Goal: Check status: Check status

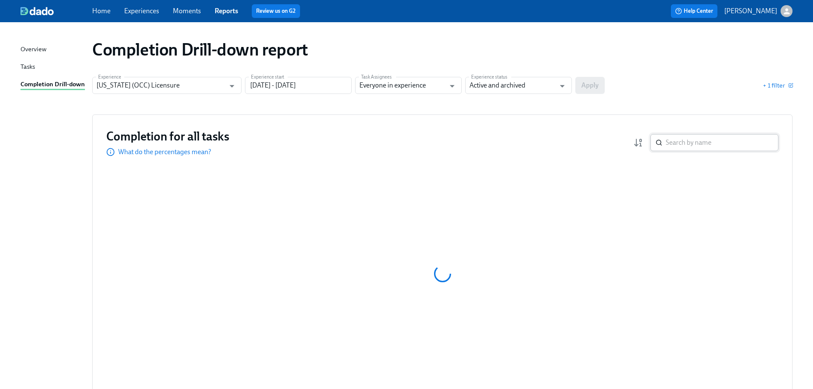
click at [696, 137] on input "search" at bounding box center [722, 142] width 113 height 17
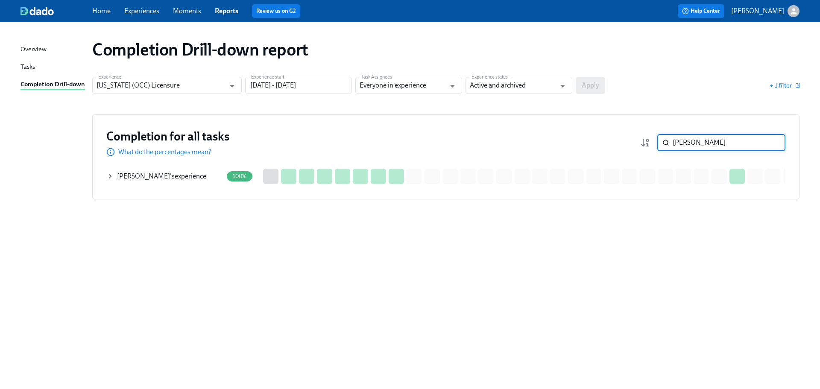
type input "[PERSON_NAME]"
click at [178, 176] on div "[PERSON_NAME] 's experience" at bounding box center [161, 176] width 89 height 9
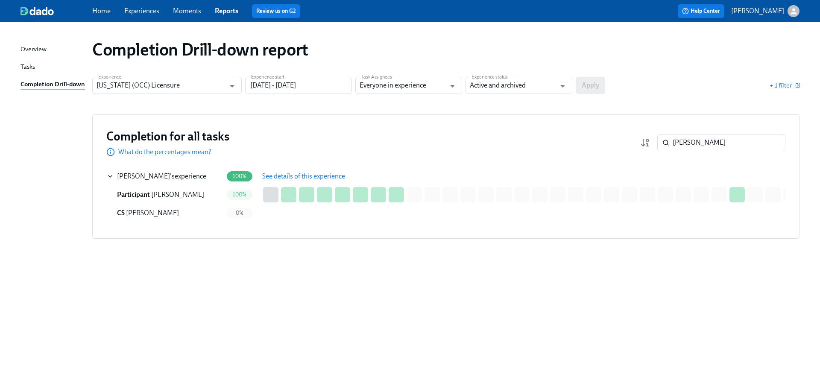
click at [332, 174] on span "See details of this experience" at bounding box center [303, 176] width 83 height 9
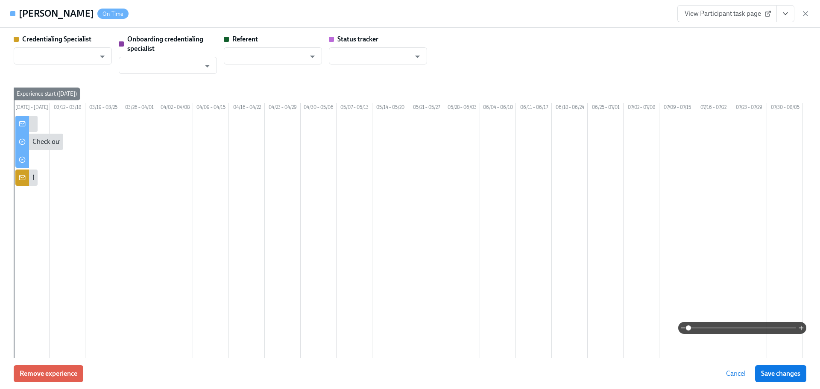
type input "[PERSON_NAME]"
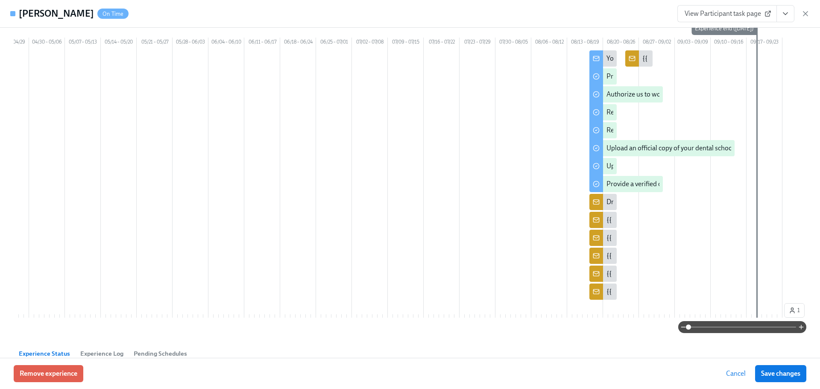
scroll to position [171, 0]
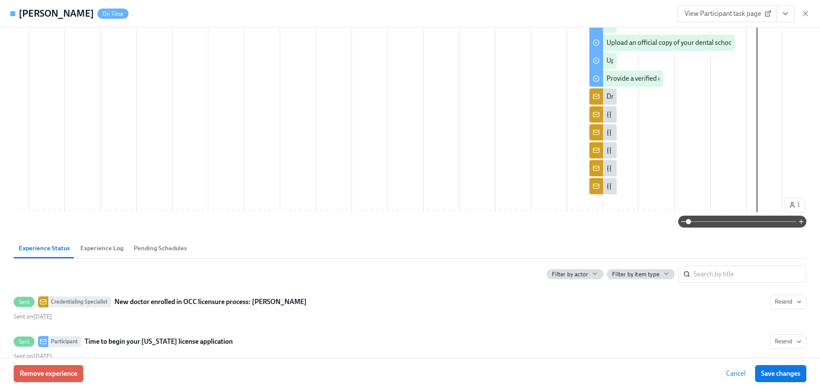
click at [757, 16] on span "View Participant task page" at bounding box center [726, 13] width 85 height 9
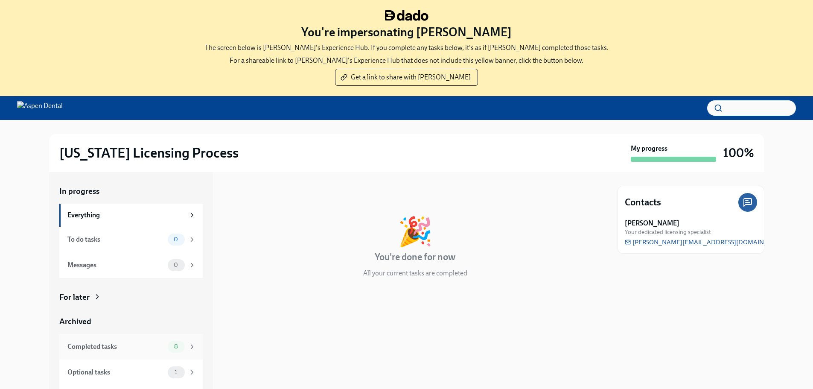
click at [102, 341] on div "Completed tasks 8" at bounding box center [131, 347] width 129 height 12
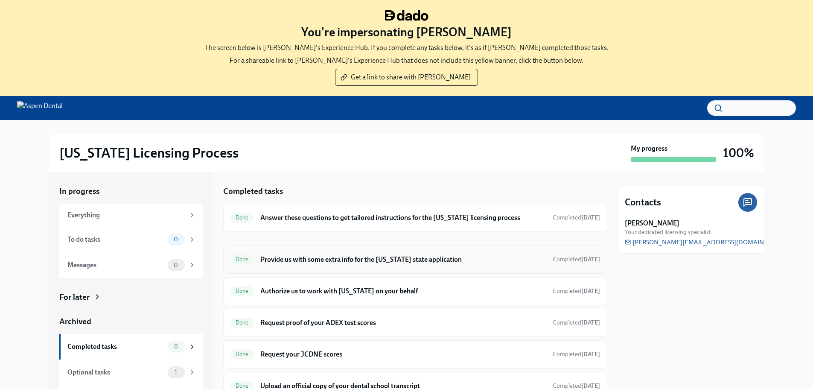
click at [328, 268] on div "Done Provide us with some extra info for the Illinois state application Complet…" at bounding box center [415, 259] width 384 height 28
click at [330, 263] on h6 "Provide us with some extra info for the [US_STATE] state application" at bounding box center [402, 259] width 285 height 9
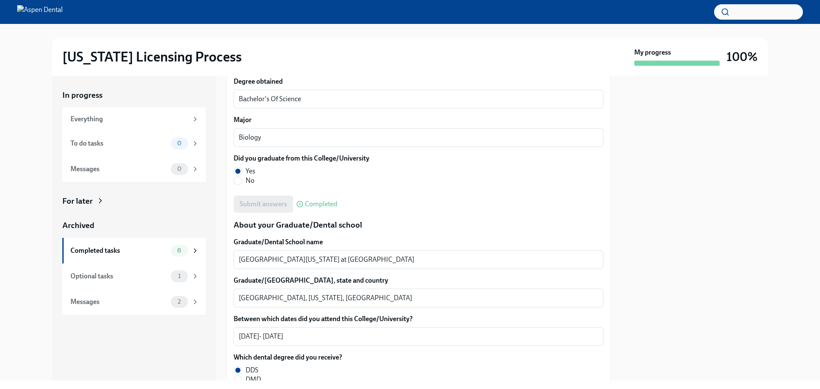
scroll to position [982, 0]
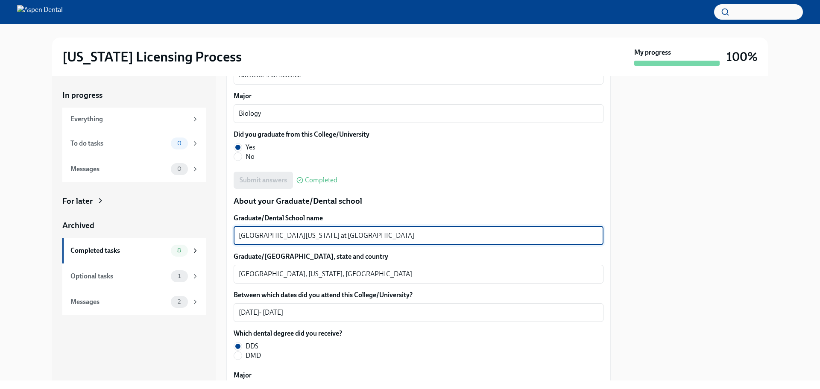
drag, startPoint x: 410, startPoint y: 237, endPoint x: 257, endPoint y: 240, distance: 152.9
click at [226, 240] on div "We will fill out the Illinois State Application Form on your behalf – we'll jus…" at bounding box center [418, 121] width 384 height 1838
